Goal: Transaction & Acquisition: Purchase product/service

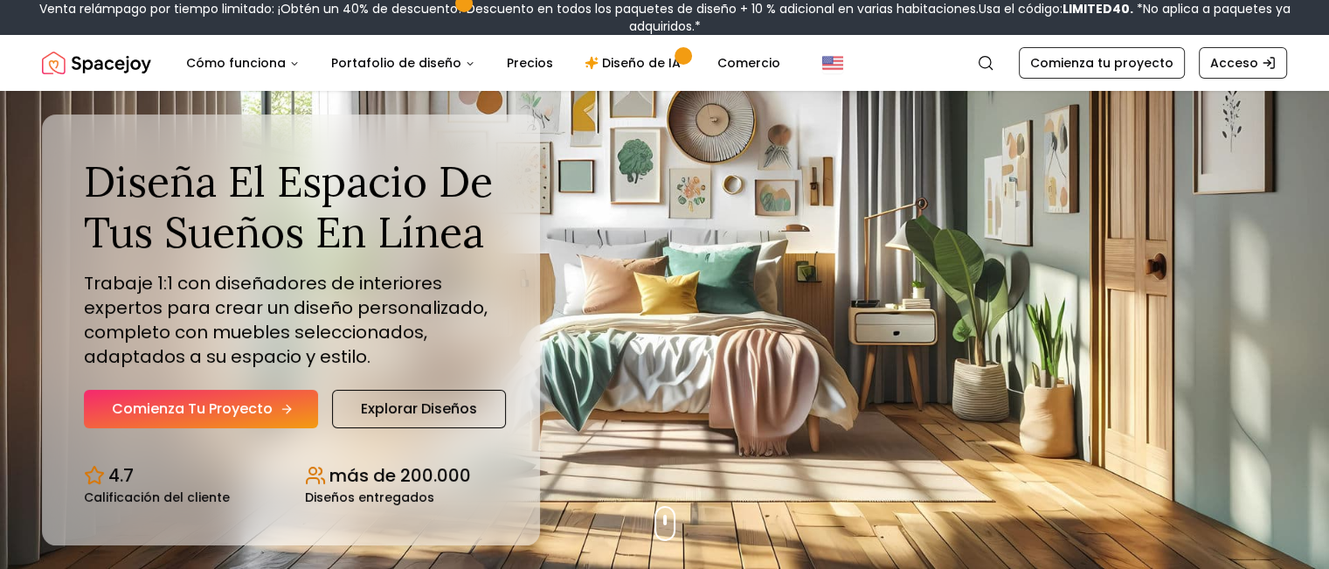
click at [233, 411] on font "Comienza tu proyecto" at bounding box center [192, 408] width 161 height 20
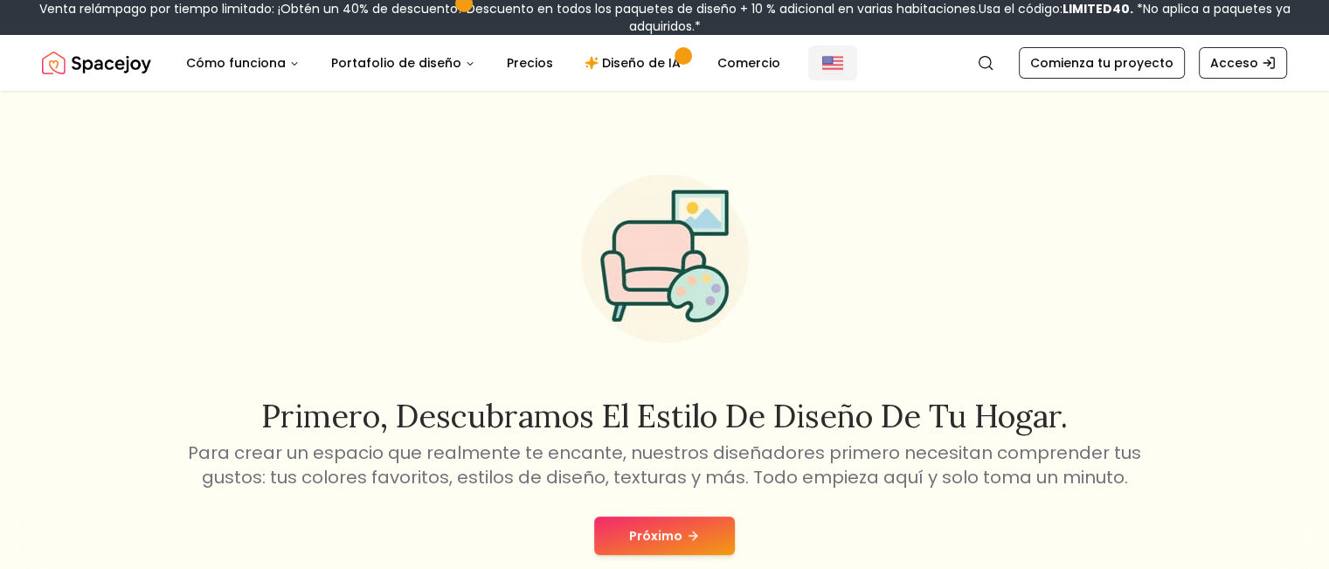
click at [822, 66] on img "Global" at bounding box center [832, 62] width 21 height 21
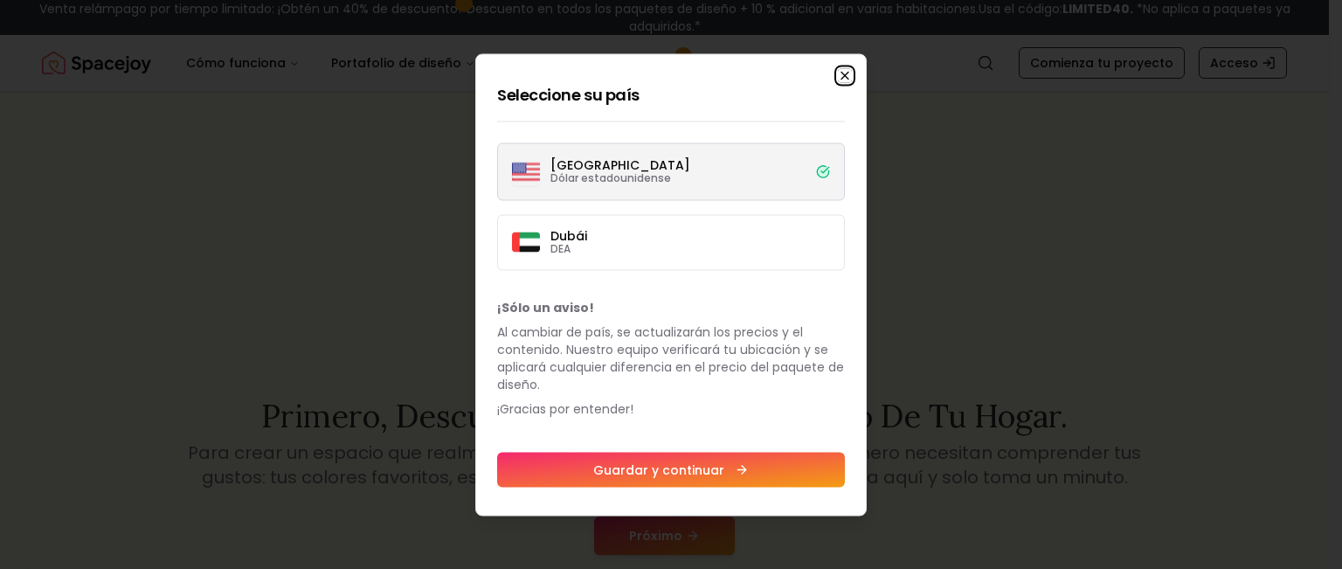
click at [842, 77] on icon "button" at bounding box center [845, 75] width 14 height 14
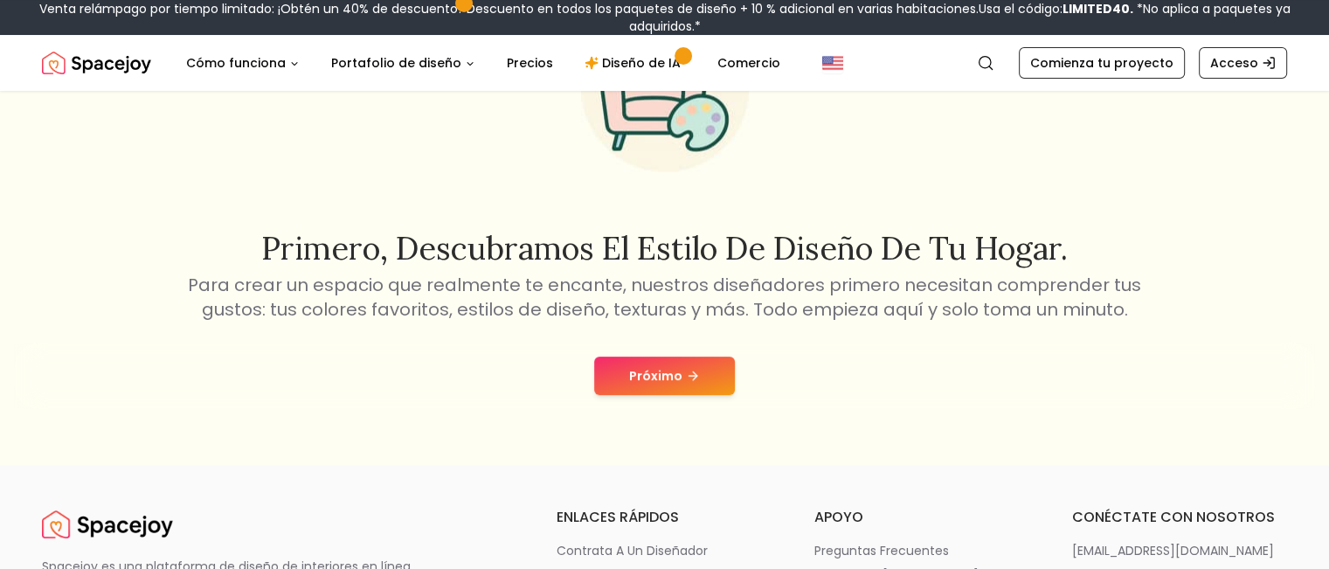
scroll to position [175, 0]
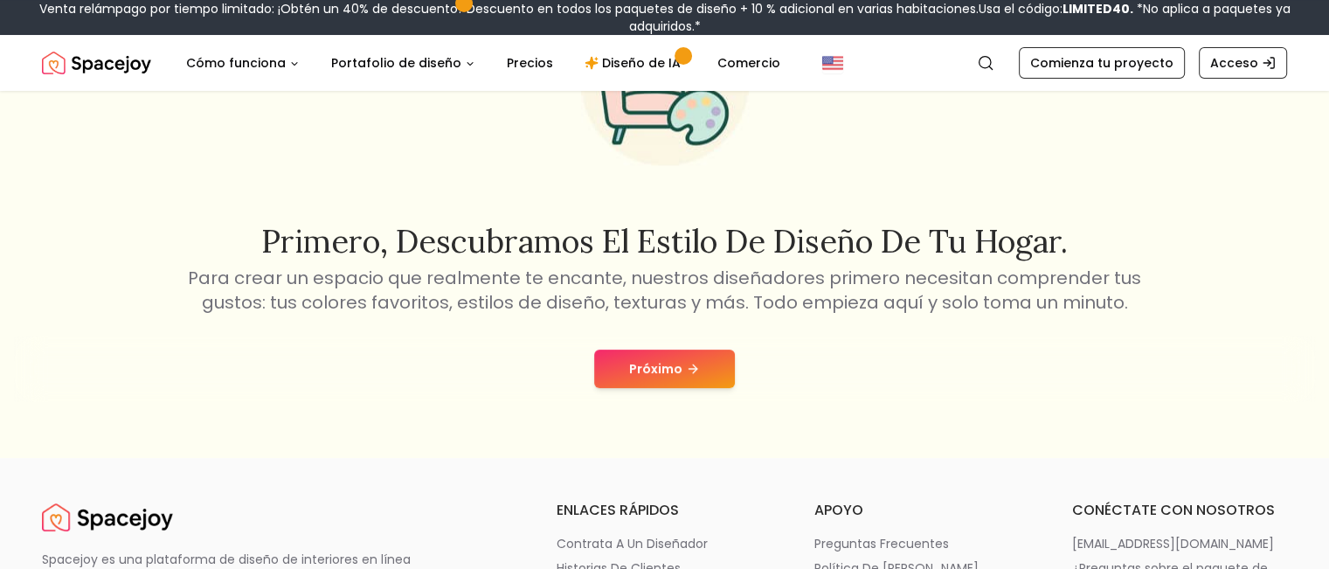
click at [667, 370] on font "Próximo" at bounding box center [655, 368] width 53 height 17
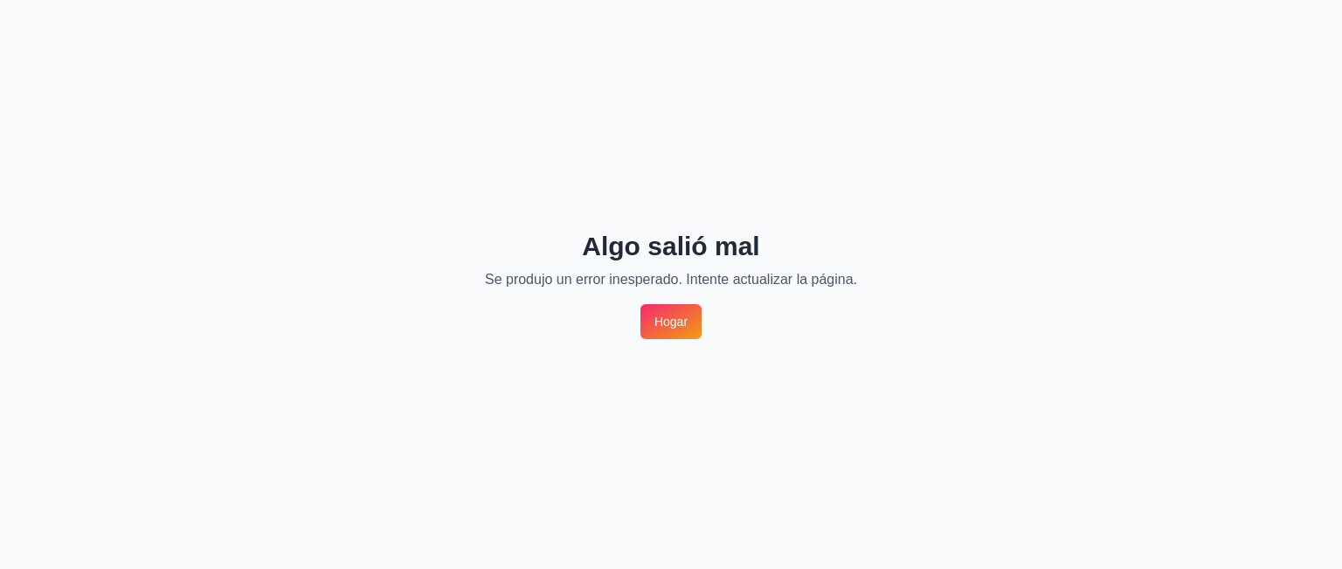
click at [665, 318] on font "Hogar" at bounding box center [670, 322] width 33 height 14
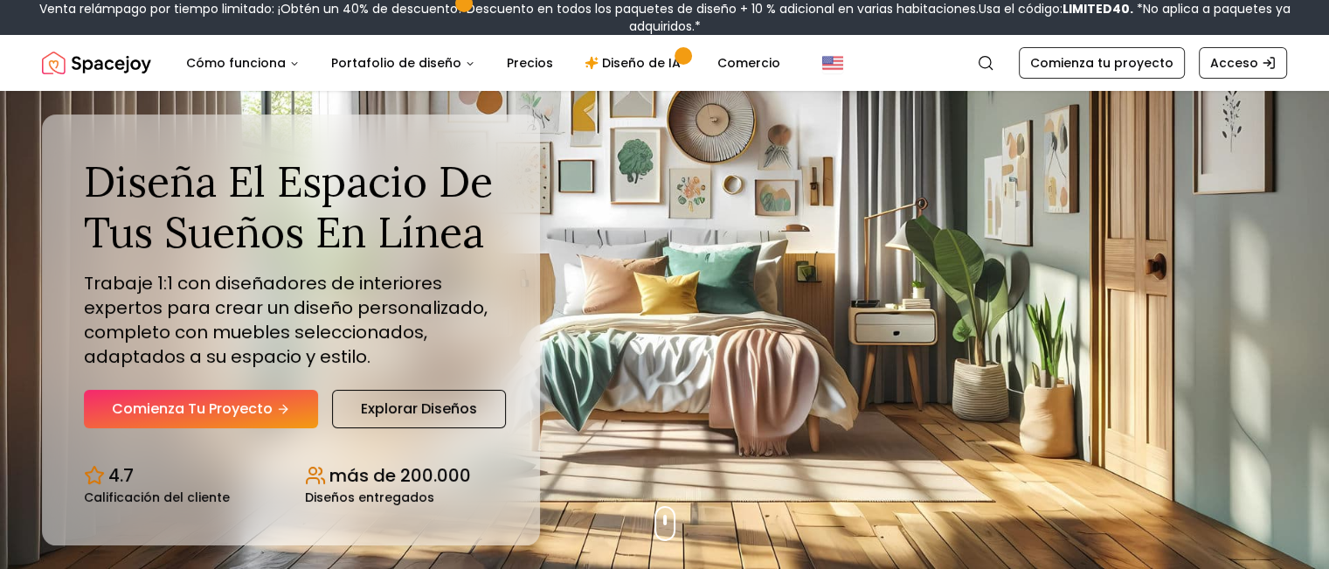
click at [247, 404] on font "Comienza tu proyecto" at bounding box center [192, 408] width 161 height 20
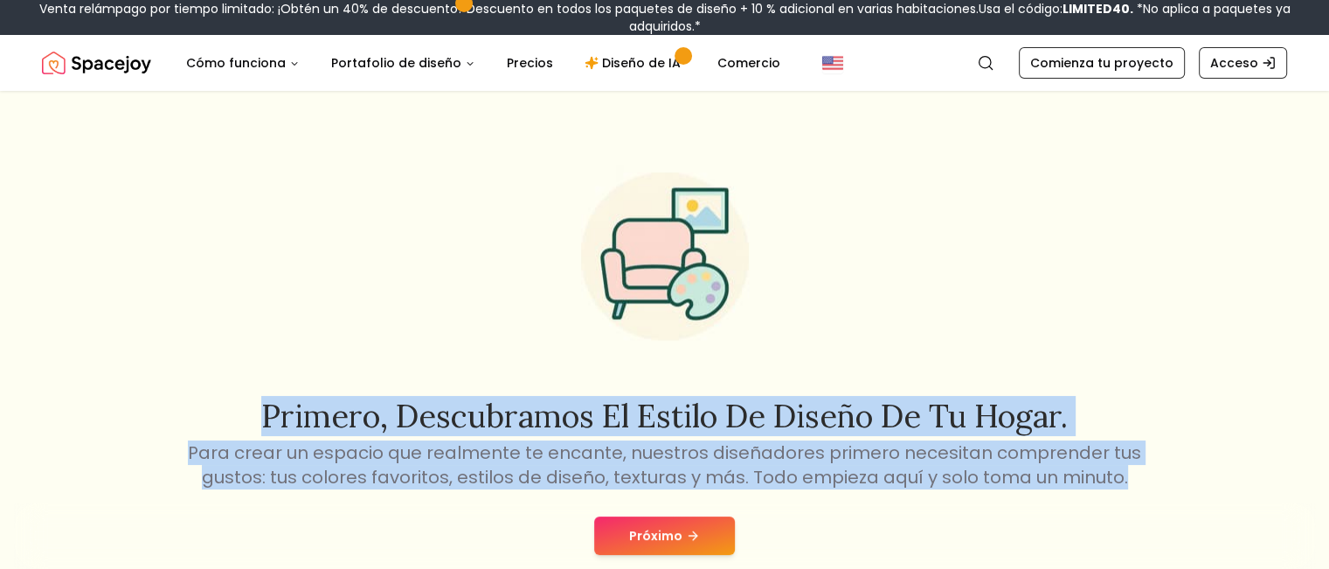
click at [364, 112] on div "Primero, descubramos el estilo de diseño de tu hogar. Para crear un espacio que…" at bounding box center [664, 362] width 1329 height 542
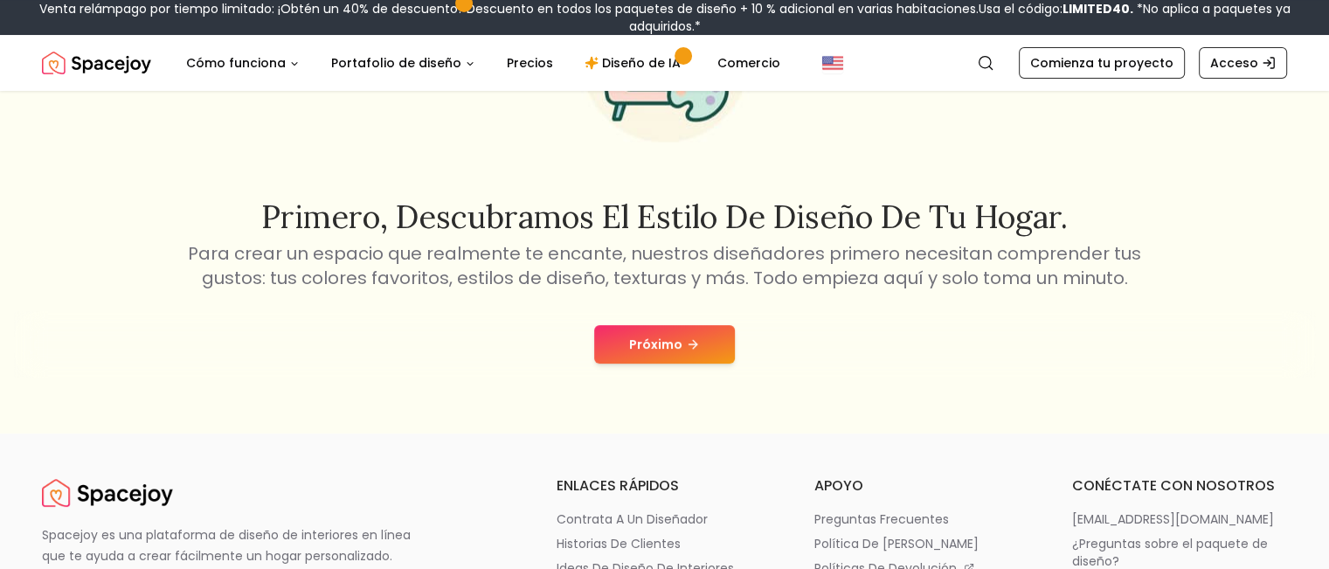
scroll to position [140, 0]
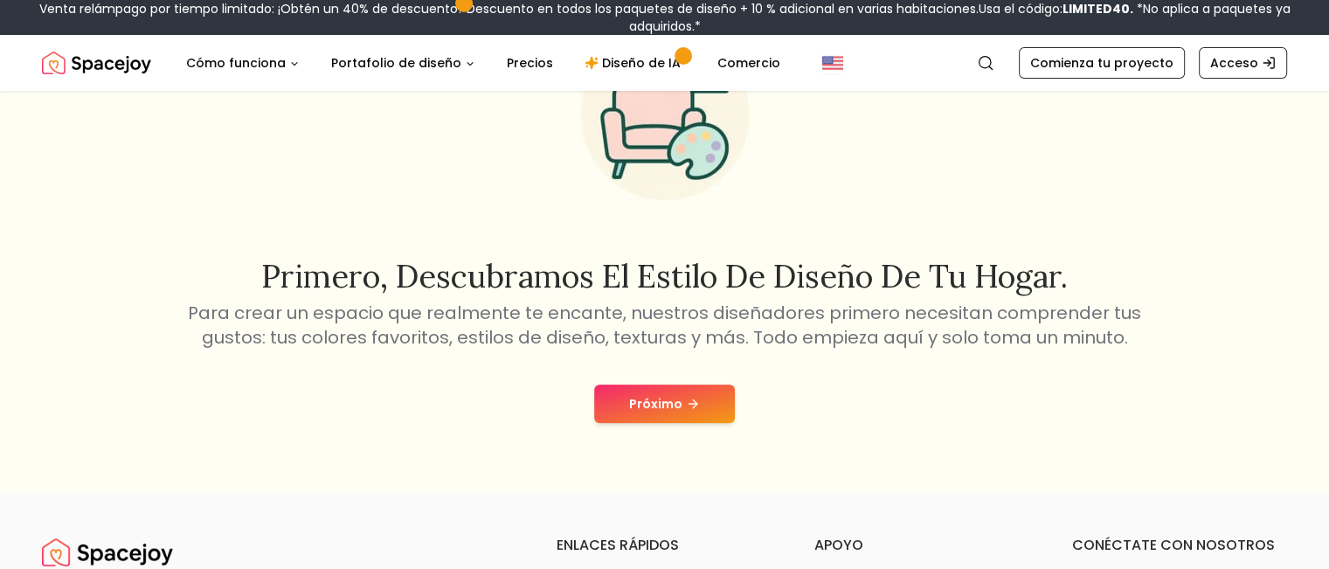
click at [640, 395] on font "Próximo" at bounding box center [655, 403] width 53 height 17
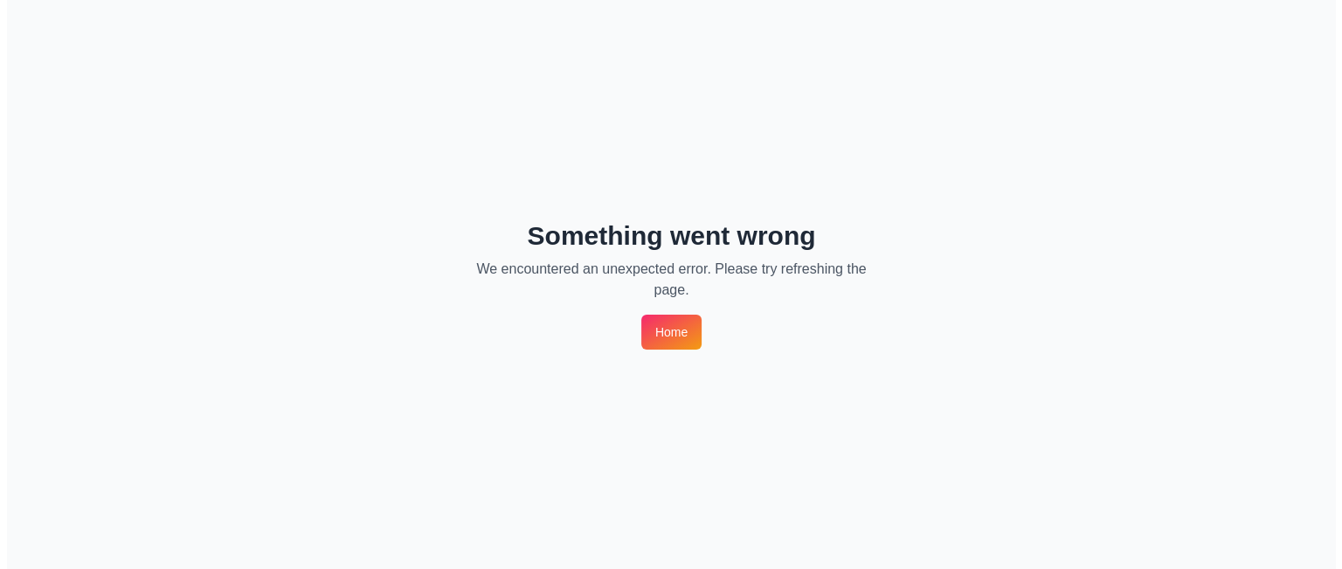
scroll to position [0, 0]
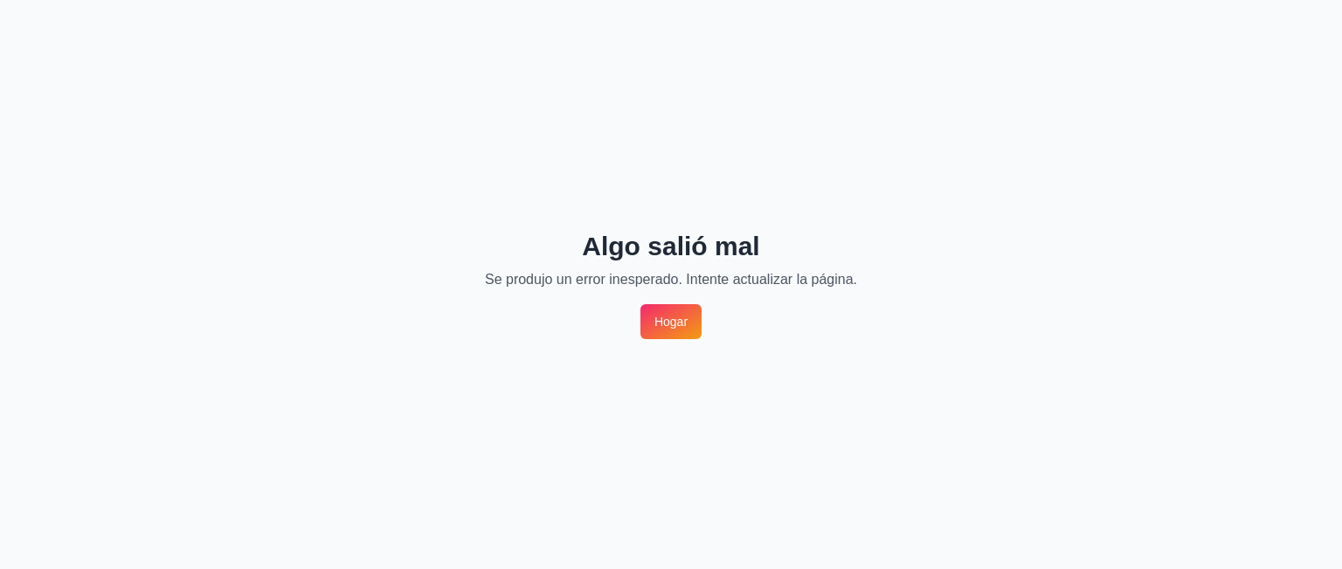
click at [670, 318] on font "Hogar" at bounding box center [670, 322] width 33 height 14
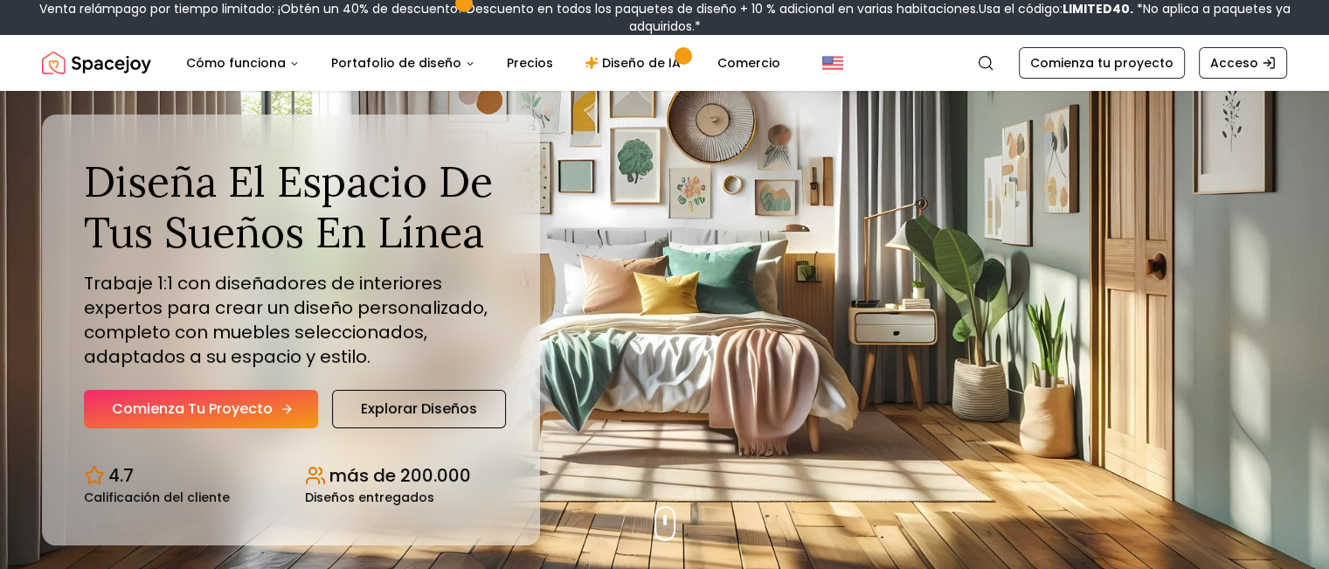
click at [211, 398] on font "Comienza tu proyecto" at bounding box center [192, 408] width 161 height 20
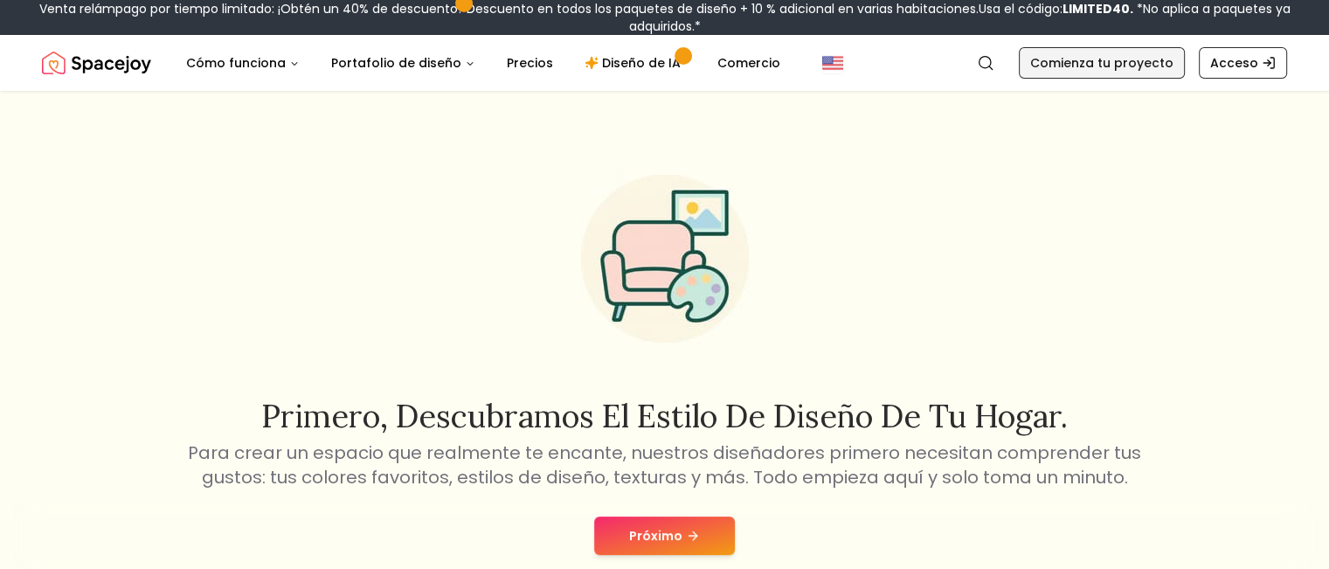
click at [1088, 66] on font "Comienza tu proyecto" at bounding box center [1101, 62] width 143 height 17
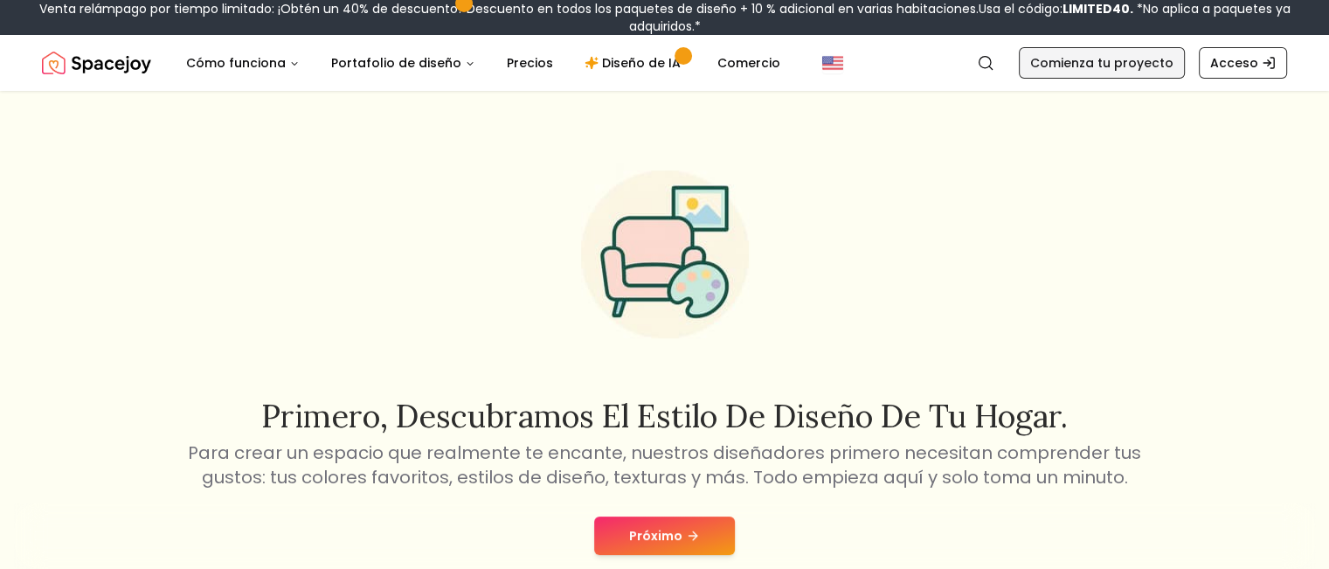
click at [1088, 66] on font "Comienza tu proyecto" at bounding box center [1101, 62] width 143 height 17
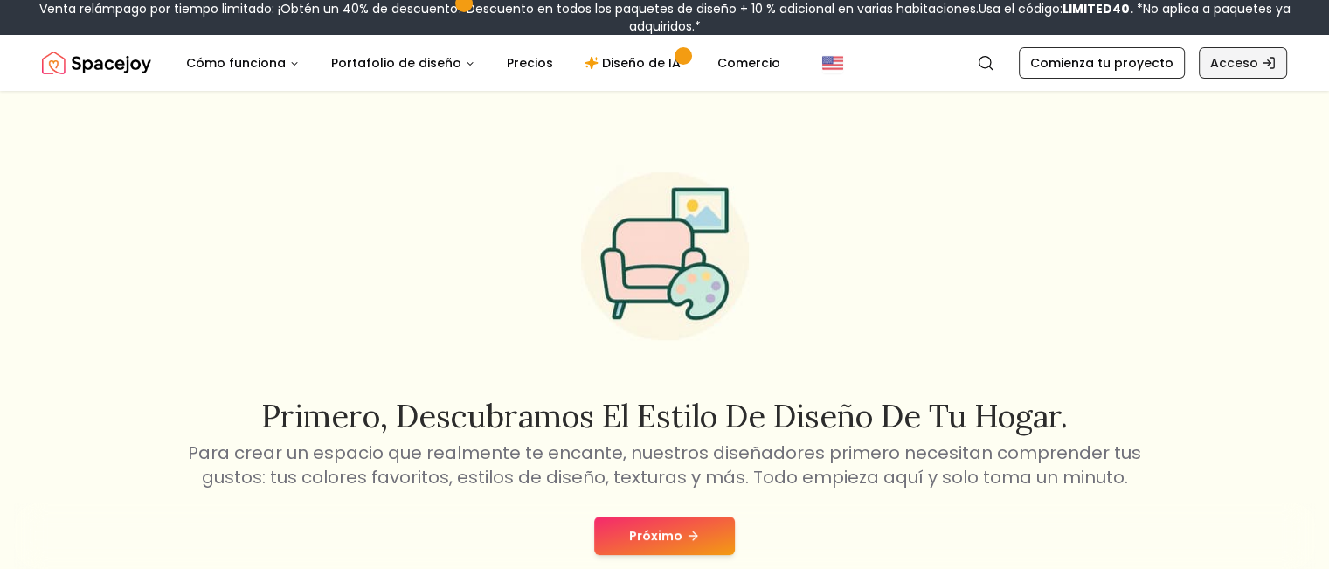
click at [1234, 63] on font "Acceso" at bounding box center [1234, 62] width 48 height 17
